Goal: Obtain resource: Obtain resource

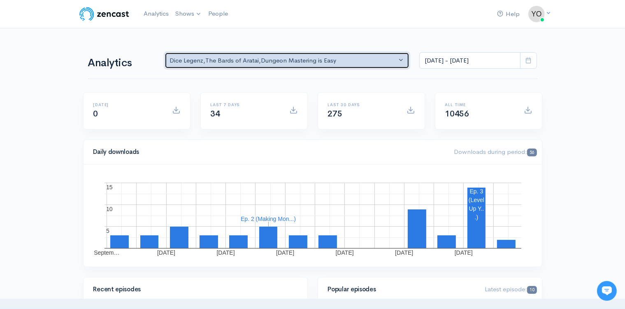
click at [400, 58] on button "Dice Legenz , The Bards of Aratai , Dungeon Mastering is Easy" at bounding box center [287, 60] width 245 height 17
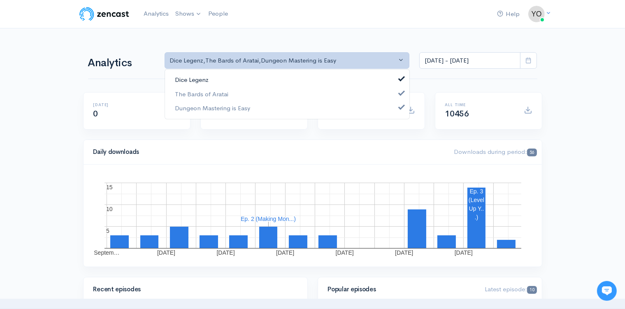
click at [403, 76] on span at bounding box center [401, 78] width 3 height 6
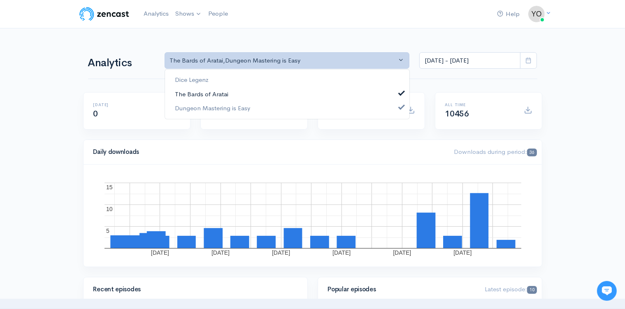
click at [400, 90] on span at bounding box center [401, 92] width 3 height 6
select select "15926"
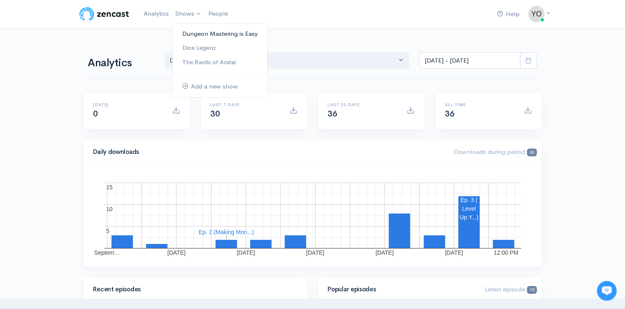
click at [190, 34] on link "Dungeon Mastering is Easy" at bounding box center [219, 34] width 95 height 14
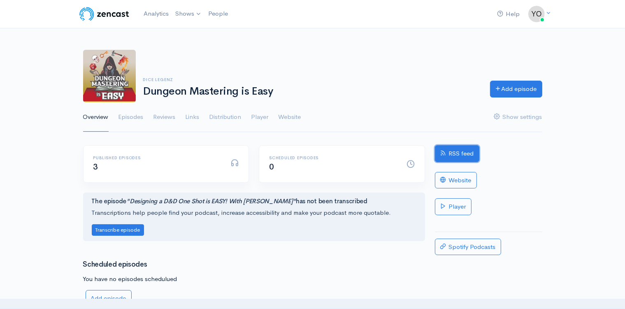
click at [460, 155] on link "RSS feed" at bounding box center [457, 153] width 44 height 17
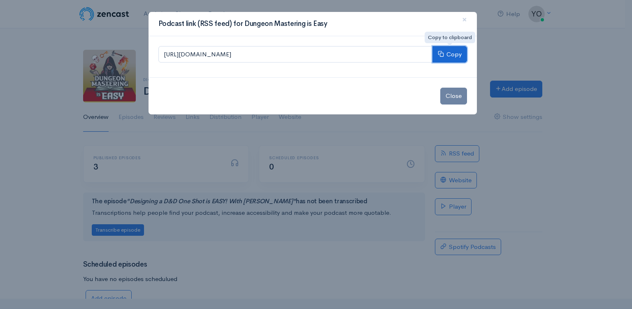
click at [452, 55] on button "Copy" at bounding box center [449, 54] width 35 height 17
click at [467, 20] on button "×" at bounding box center [464, 20] width 25 height 23
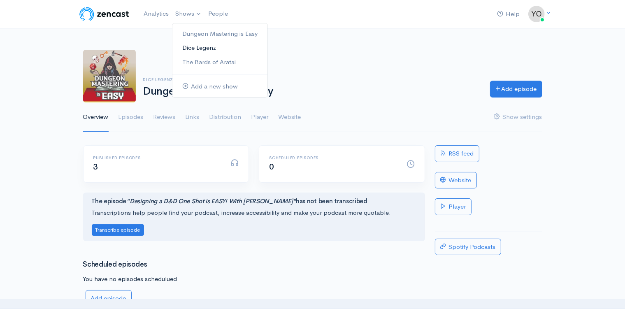
click at [212, 49] on link "Dice Legenz" at bounding box center [219, 48] width 95 height 14
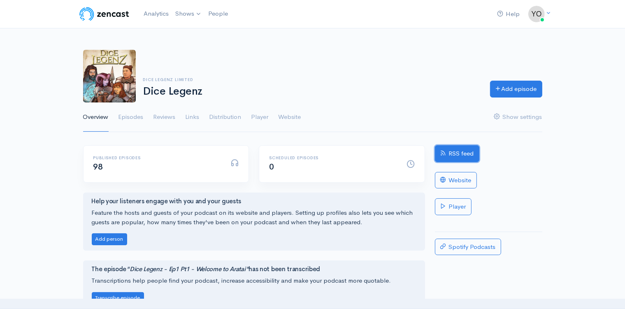
click at [452, 154] on link "RSS feed" at bounding box center [457, 153] width 44 height 17
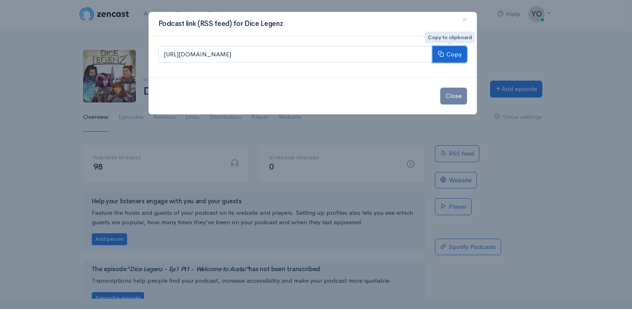
click at [448, 53] on button "Copy" at bounding box center [449, 54] width 35 height 17
